Goal: Information Seeking & Learning: Learn about a topic

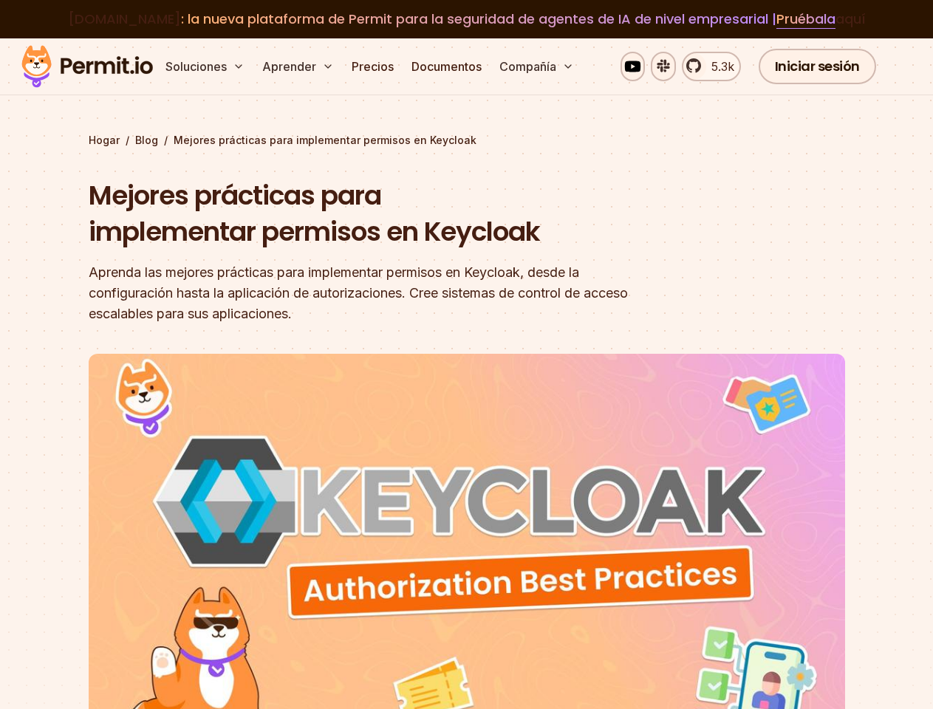
click at [466, 354] on img at bounding box center [467, 566] width 756 height 425
click at [205, 66] on font "Soluciones" at bounding box center [195, 66] width 61 height 15
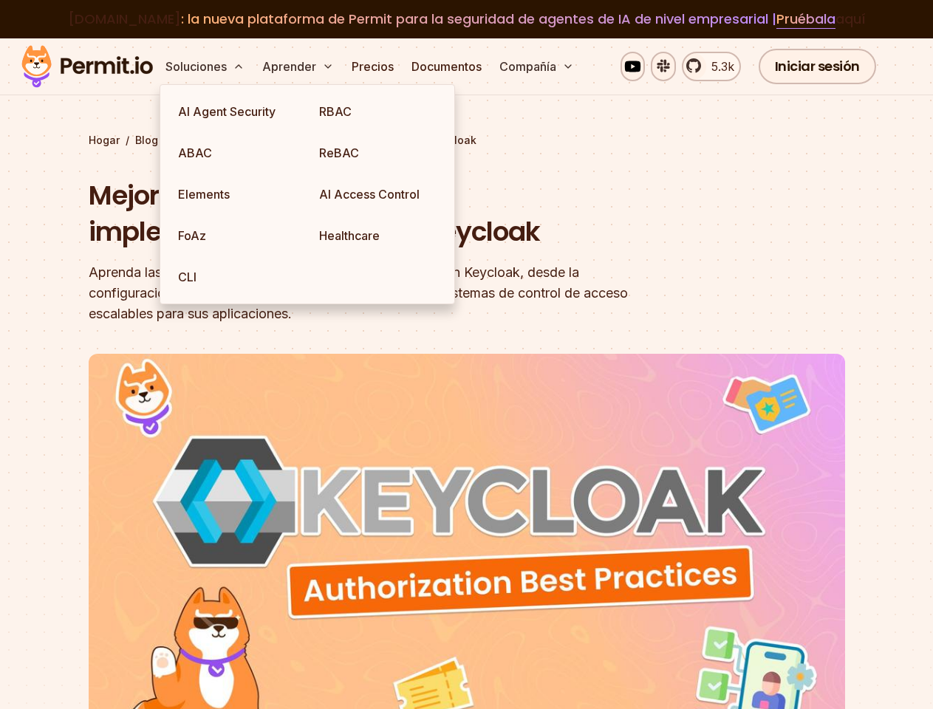
click at [298, 66] on font "Aprender" at bounding box center [289, 66] width 54 height 15
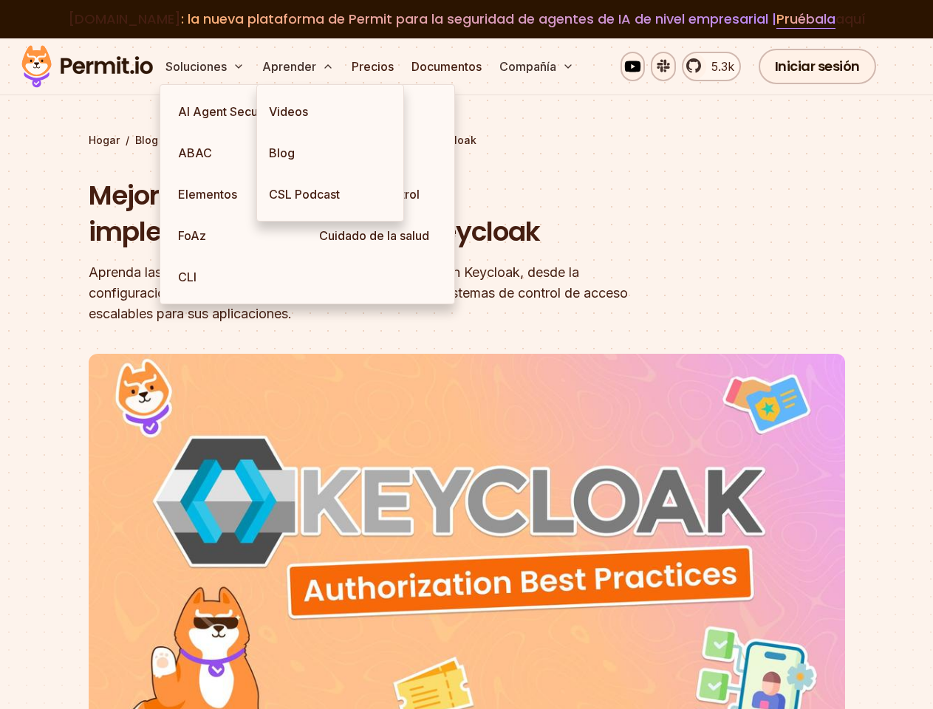
click at [535, 66] on font "Compañía" at bounding box center [527, 66] width 57 height 15
